Goal: Information Seeking & Learning: Learn about a topic

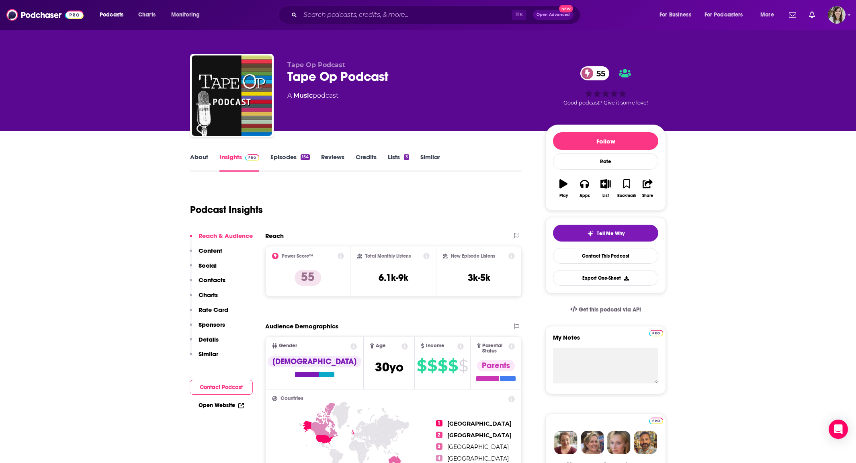
click at [197, 159] on link "About" at bounding box center [199, 162] width 18 height 18
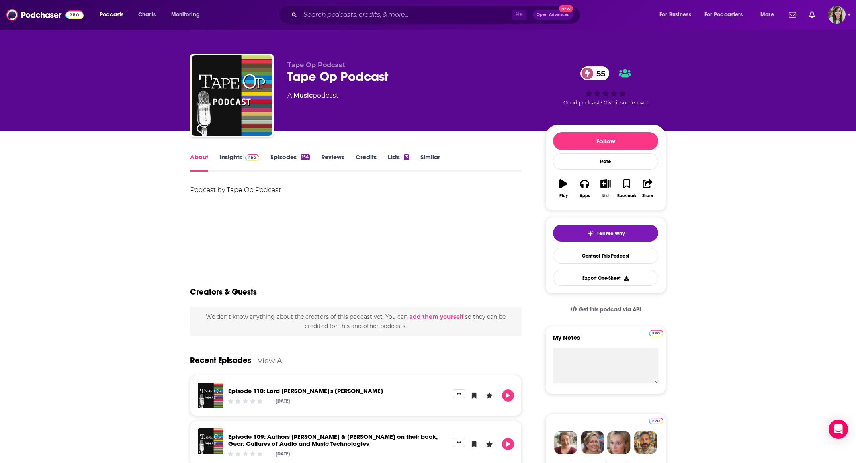
click at [281, 156] on link "Episodes 154" at bounding box center [290, 162] width 39 height 18
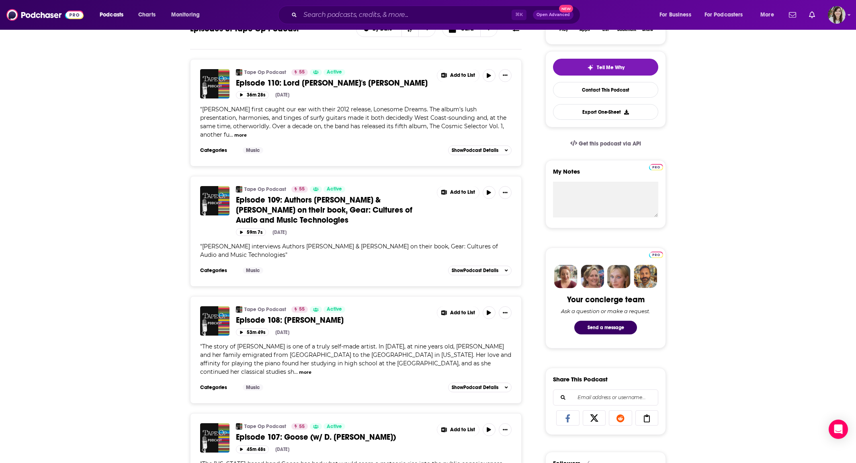
scroll to position [260, 0]
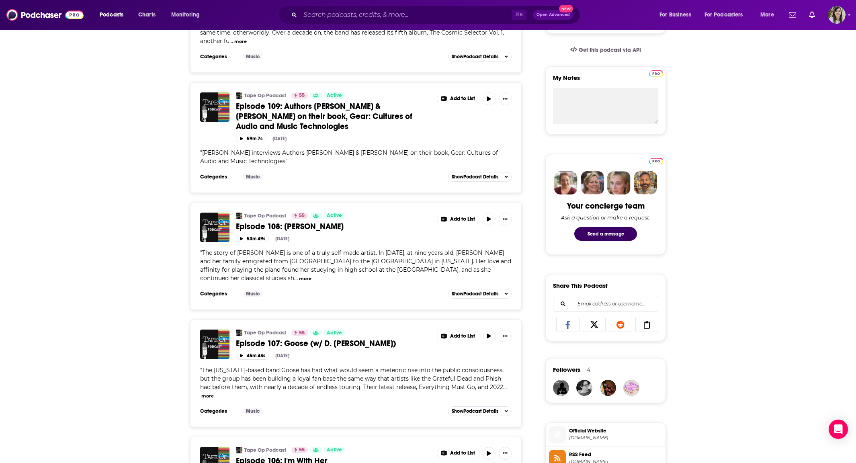
click at [312, 275] on button "more" at bounding box center [305, 278] width 12 height 7
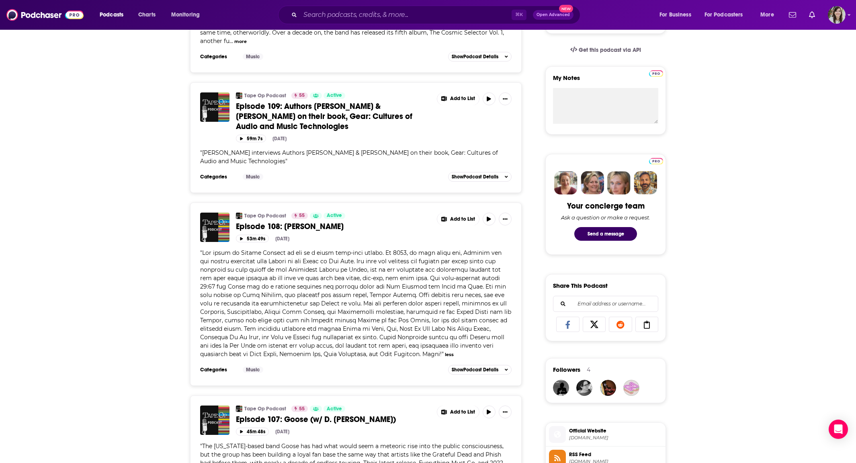
click at [443, 276] on span at bounding box center [355, 303] width 311 height 109
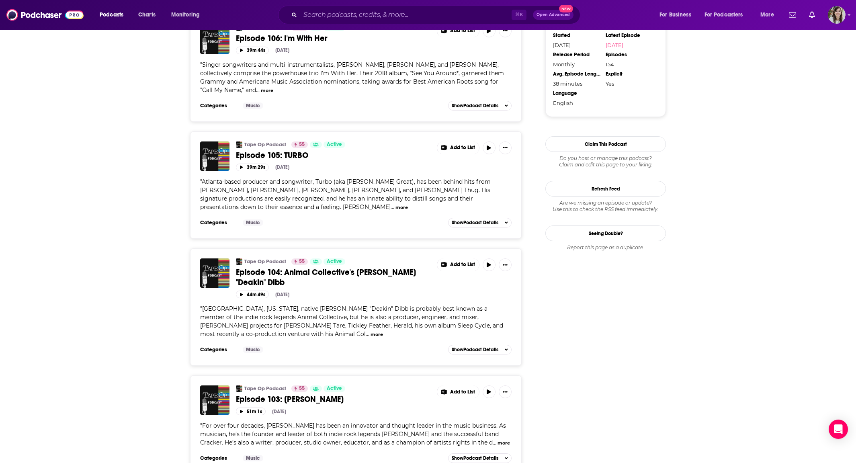
scroll to position [771, 0]
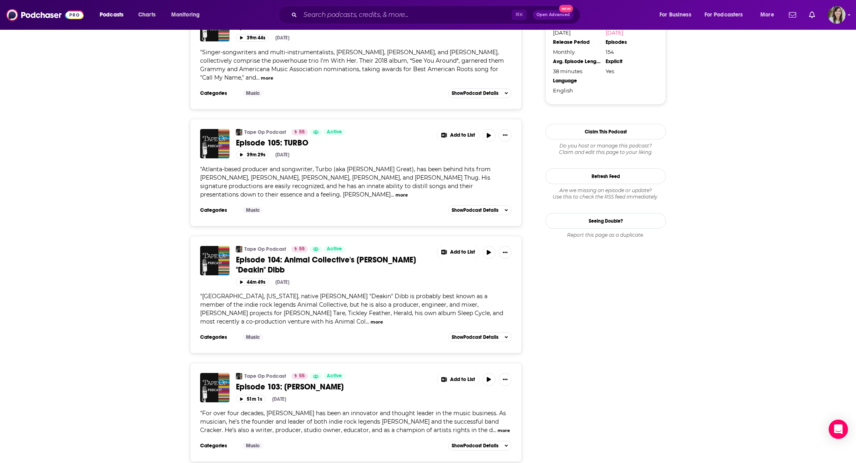
click at [414, 273] on div "Tape Op Podcast 55 Active Episode 104: Animal Collective's Josh "Deakin" Dibb A…" at bounding box center [356, 288] width 312 height 85
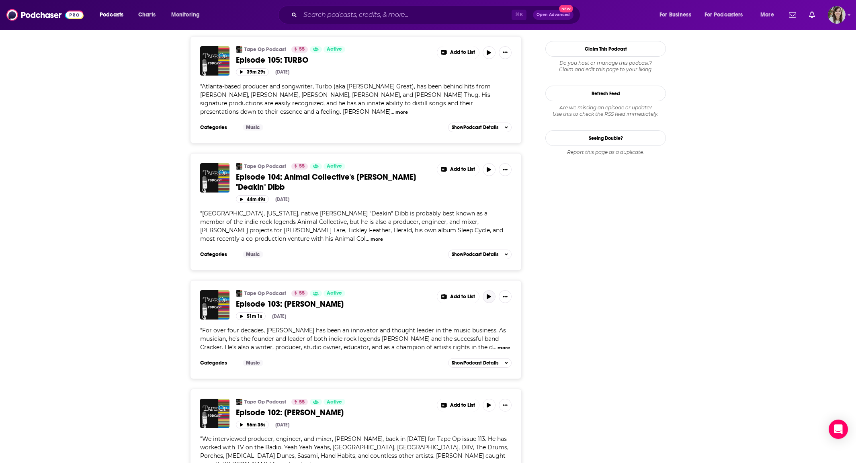
click at [489, 294] on icon "button" at bounding box center [489, 296] width 6 height 5
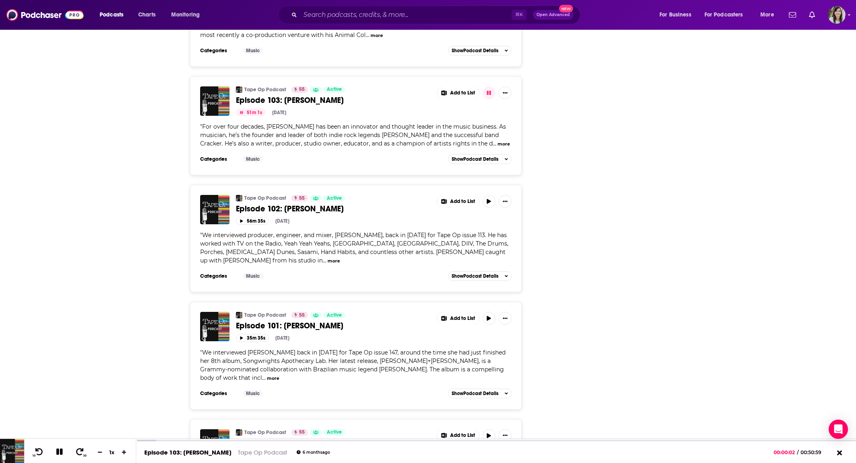
scroll to position [1140, 0]
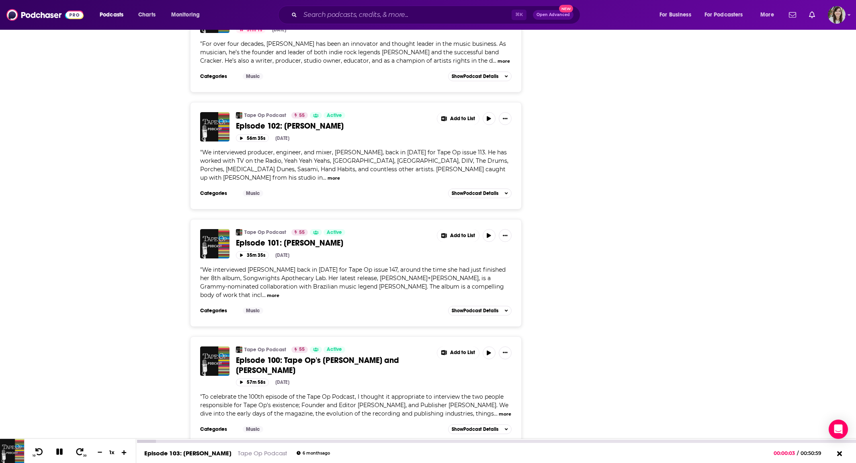
click at [124, 452] on icon at bounding box center [124, 452] width 5 height 5
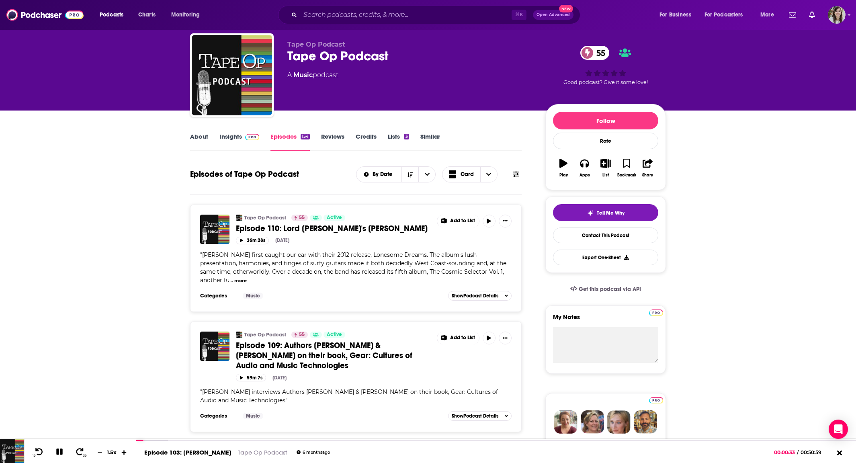
scroll to position [18, 0]
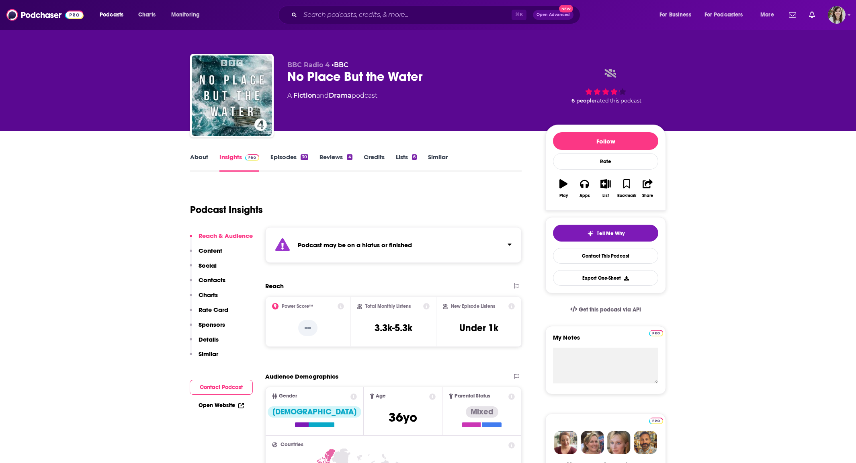
click at [279, 160] on link "Episodes 30" at bounding box center [290, 162] width 38 height 18
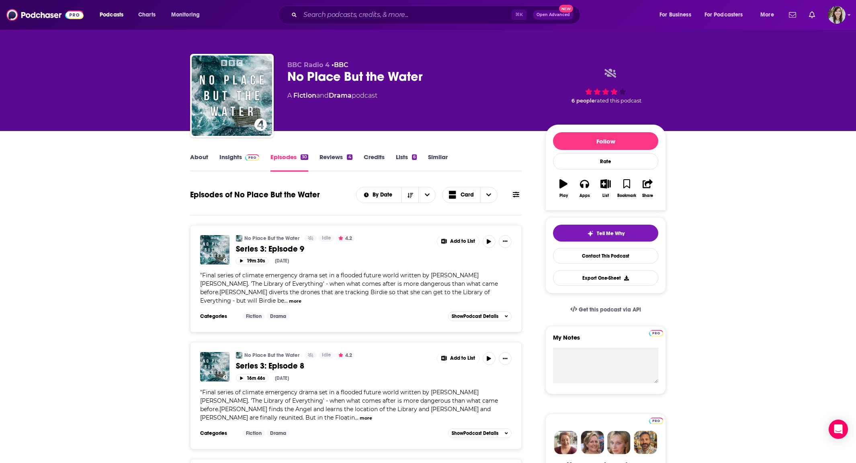
click at [195, 159] on link "About" at bounding box center [199, 162] width 18 height 18
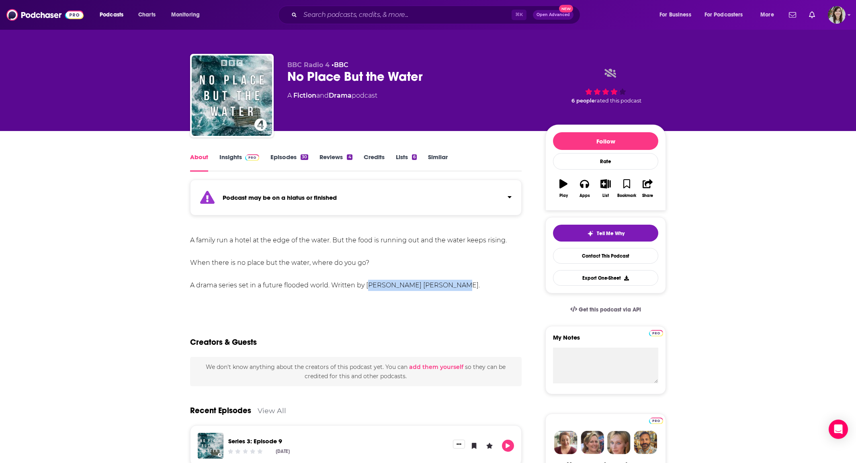
drag, startPoint x: 440, startPoint y: 285, endPoint x: 367, endPoint y: 289, distance: 73.3
click at [367, 289] on div "A family run a hotel at the edge of the water. But the food is running out and …" at bounding box center [356, 263] width 332 height 56
copy div "Linda Marshall Griffiths"
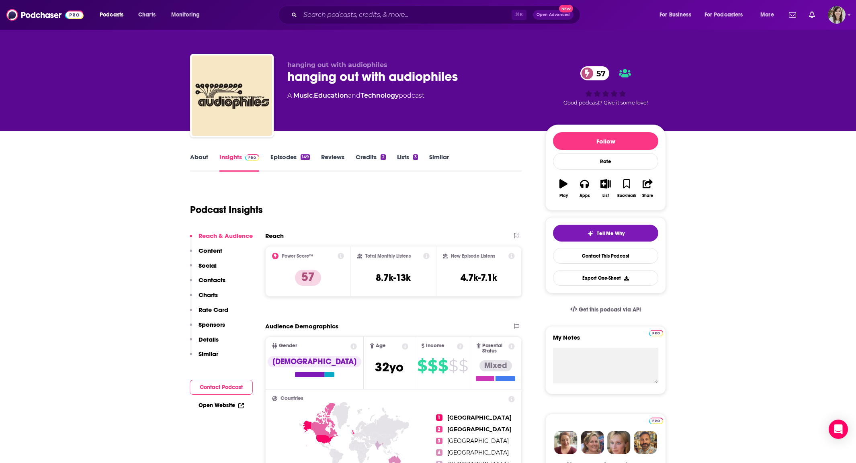
click at [332, 217] on div "Podcast Insights" at bounding box center [352, 205] width 325 height 41
click at [199, 160] on link "About" at bounding box center [199, 162] width 18 height 18
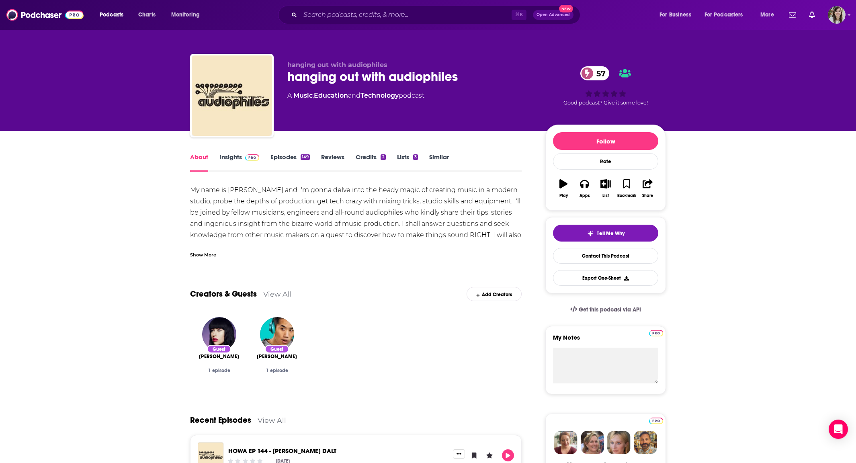
click at [207, 256] on div "Show More" at bounding box center [203, 254] width 26 height 8
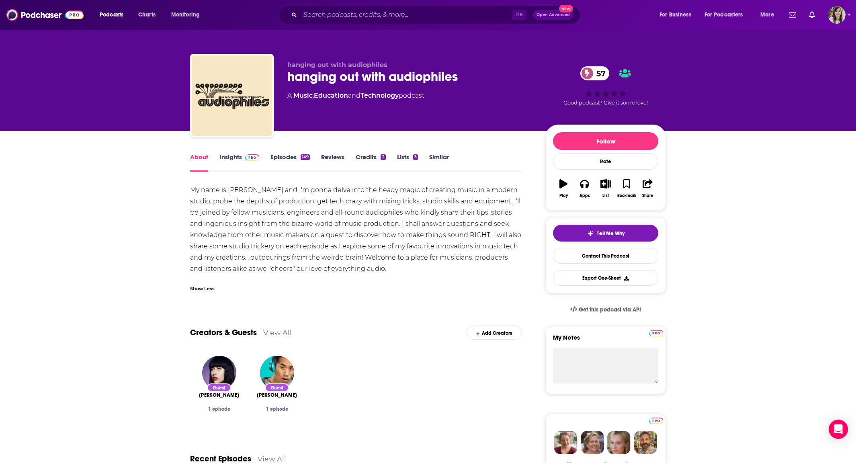
click at [278, 156] on link "Episodes 149" at bounding box center [290, 162] width 39 height 18
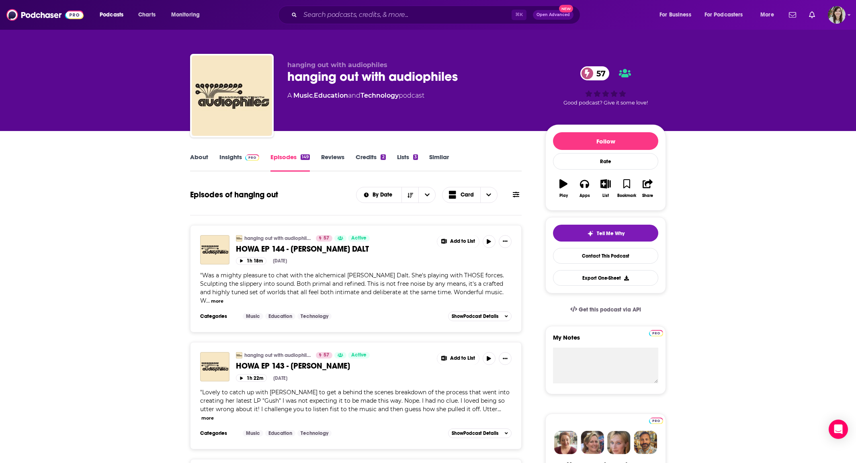
click at [198, 155] on link "About" at bounding box center [199, 162] width 18 height 18
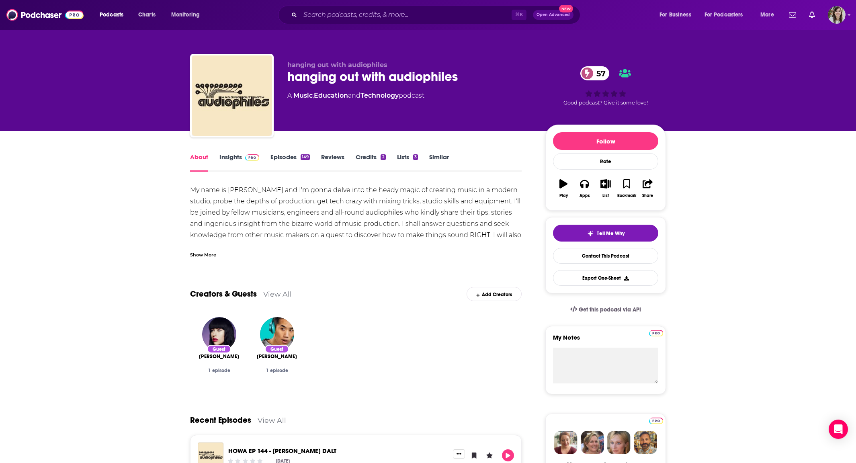
click at [225, 155] on link "Insights" at bounding box center [239, 162] width 40 height 18
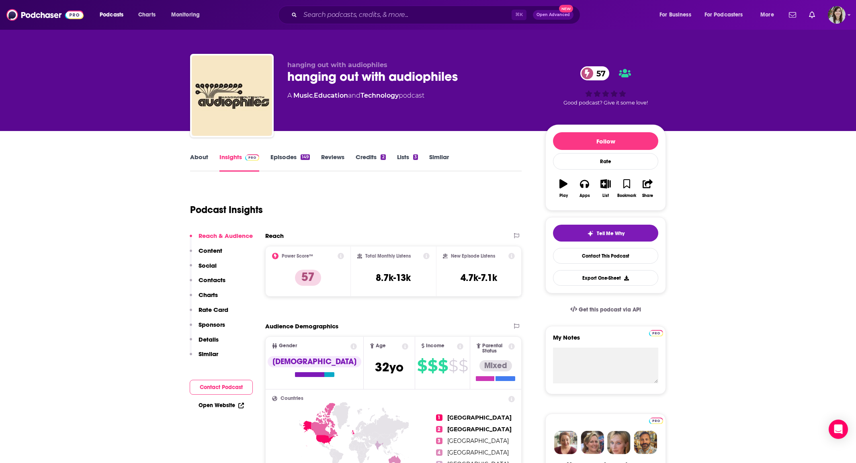
click at [199, 162] on link "About" at bounding box center [199, 162] width 18 height 18
